Goal: Transaction & Acquisition: Purchase product/service

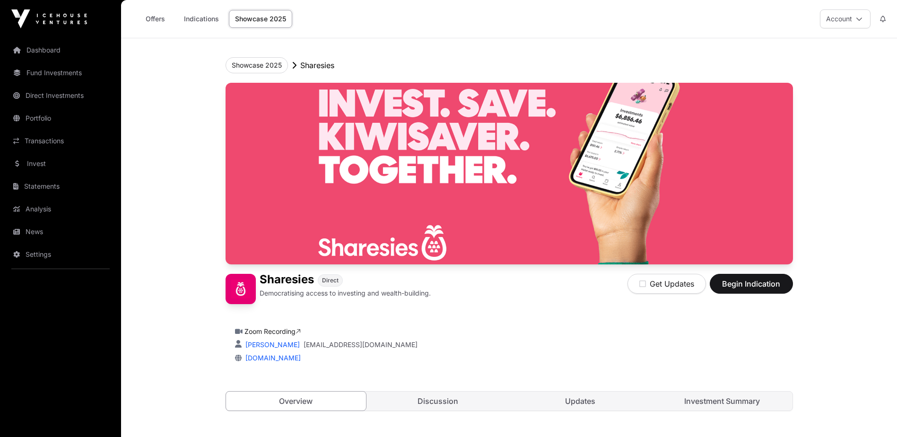
click at [708, 404] on link "Investment Summary" at bounding box center [722, 400] width 140 height 19
click at [706, 401] on link "Investment Summary" at bounding box center [721, 401] width 141 height 20
click at [712, 399] on link "Investment Summary" at bounding box center [721, 401] width 141 height 20
click at [712, 400] on link "Investment Summary" at bounding box center [721, 401] width 141 height 20
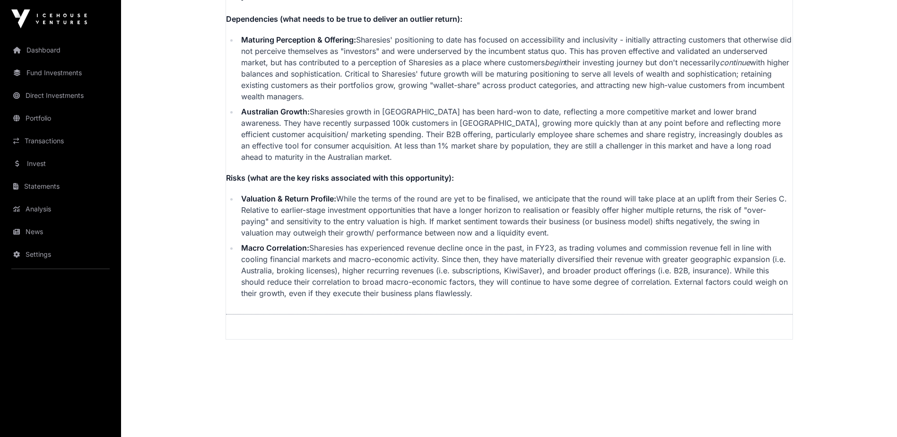
scroll to position [2377, 0]
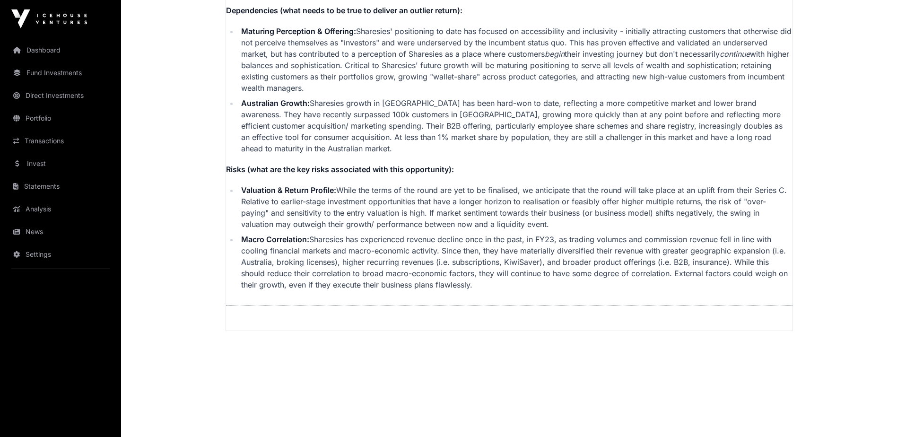
click at [33, 96] on link "Direct Investments" at bounding box center [61, 95] width 106 height 21
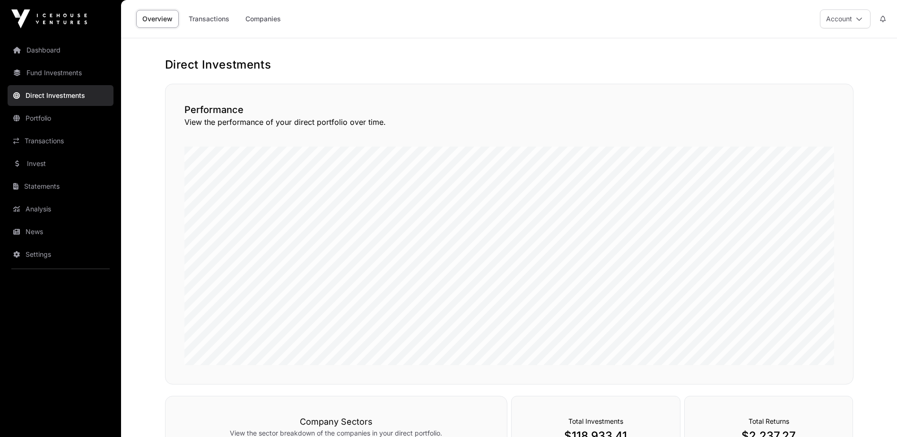
click at [266, 18] on link "Companies" at bounding box center [263, 19] width 48 height 18
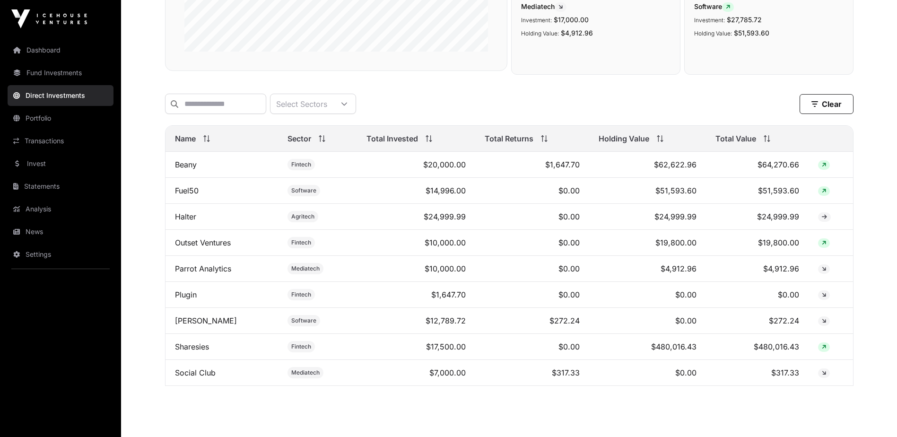
scroll to position [236, 0]
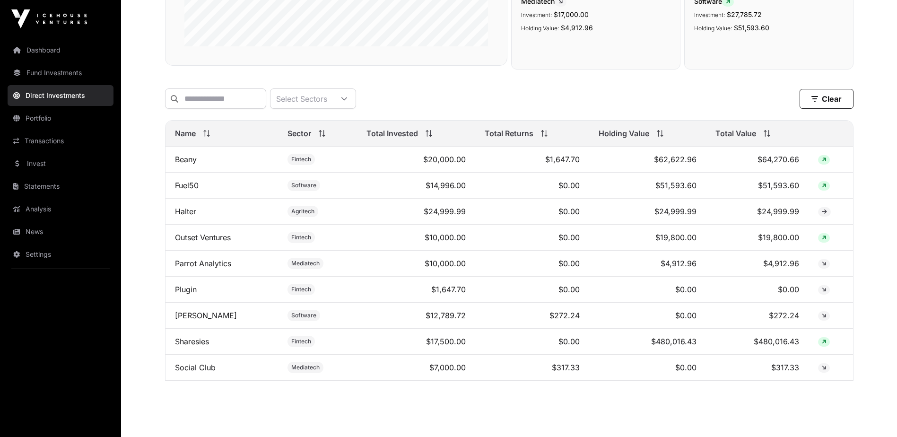
click at [824, 345] on icon at bounding box center [824, 342] width 4 height 6
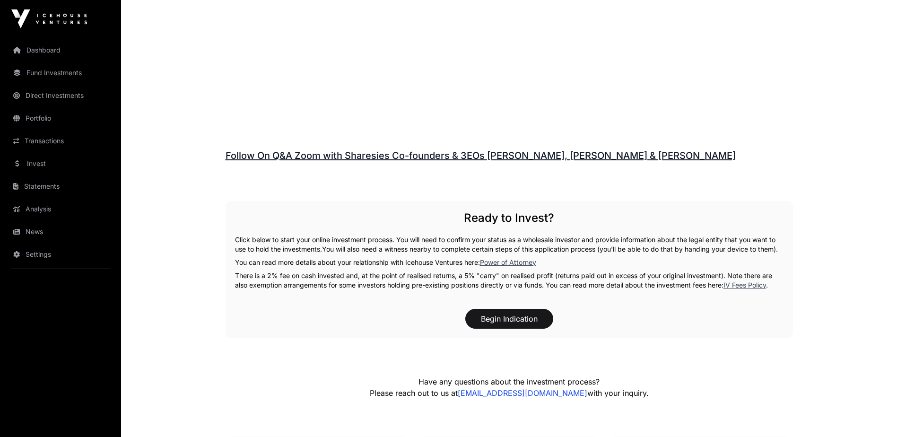
scroll to position [1371, 0]
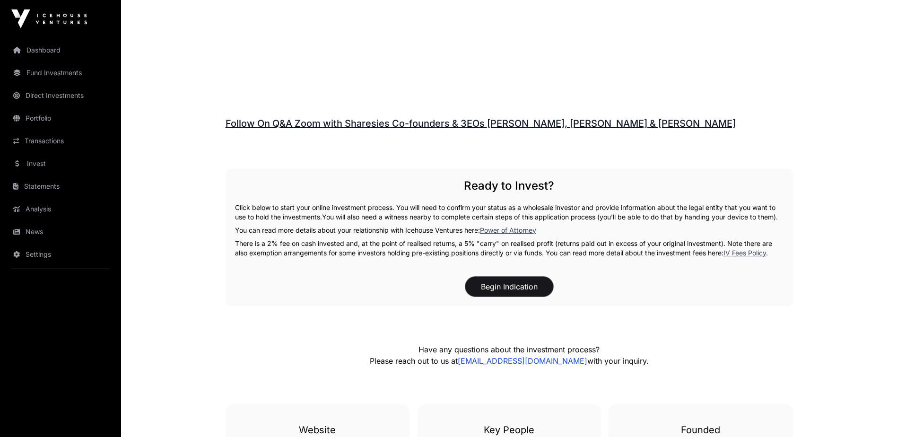
click at [497, 285] on button "Begin Indication" at bounding box center [509, 287] width 88 height 20
